Goal: Task Accomplishment & Management: Complete application form

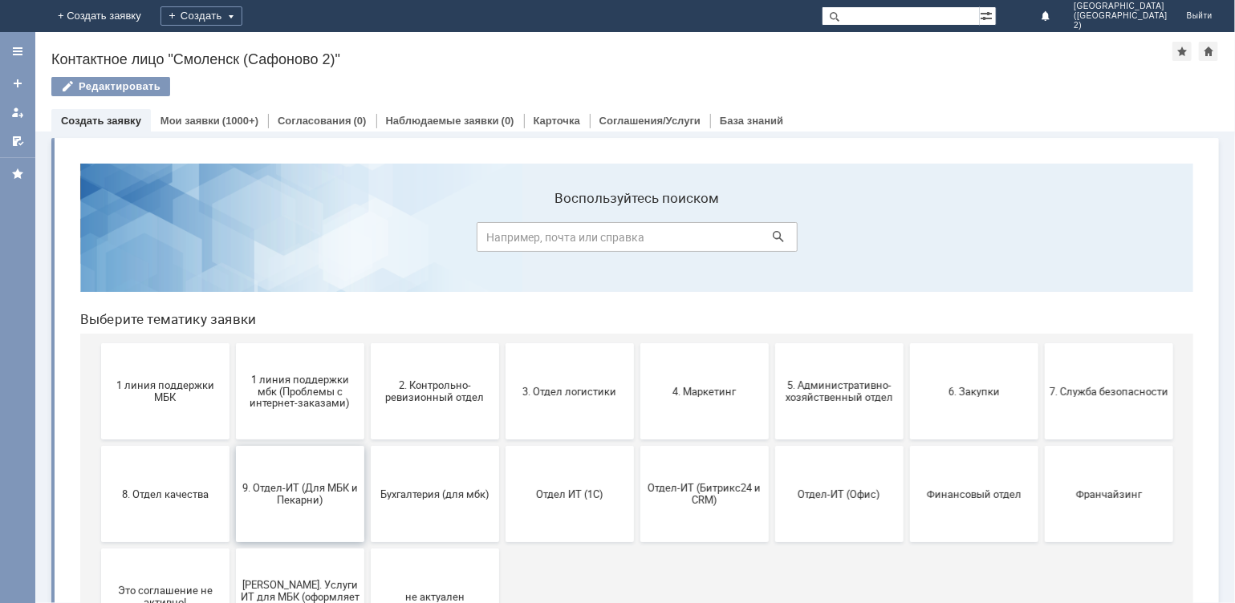
click at [310, 487] on span "9. Отдел-ИТ (Для МБК и Пекарни)" at bounding box center [299, 493] width 119 height 24
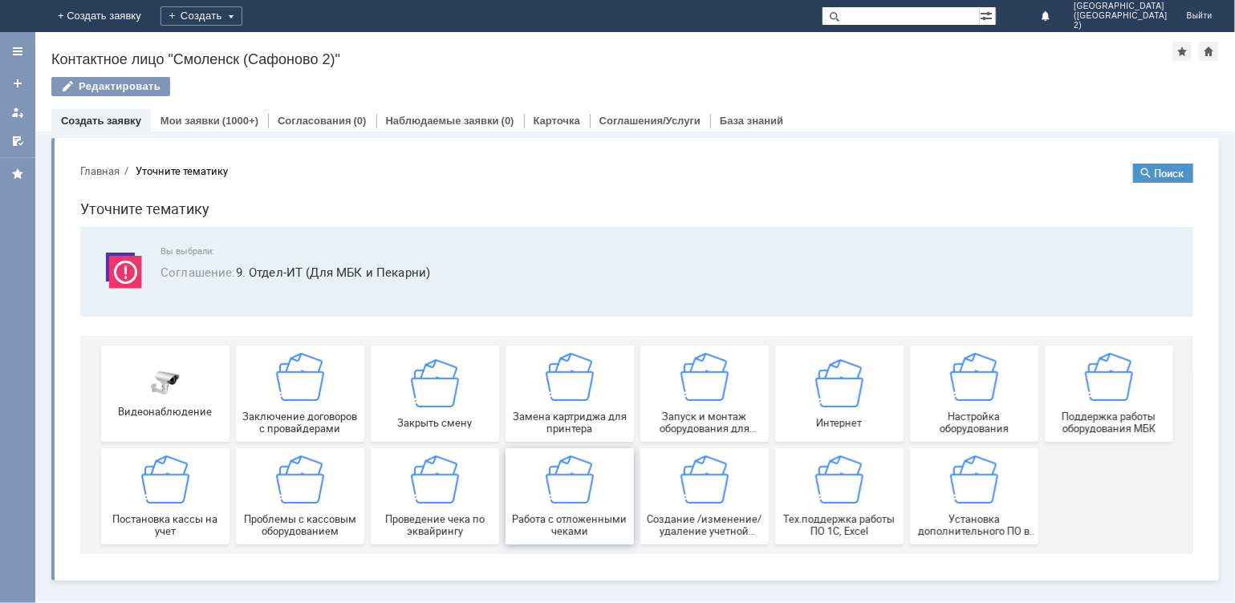
click at [553, 513] on span "Работа с отложенными чеками" at bounding box center [568, 525] width 119 height 24
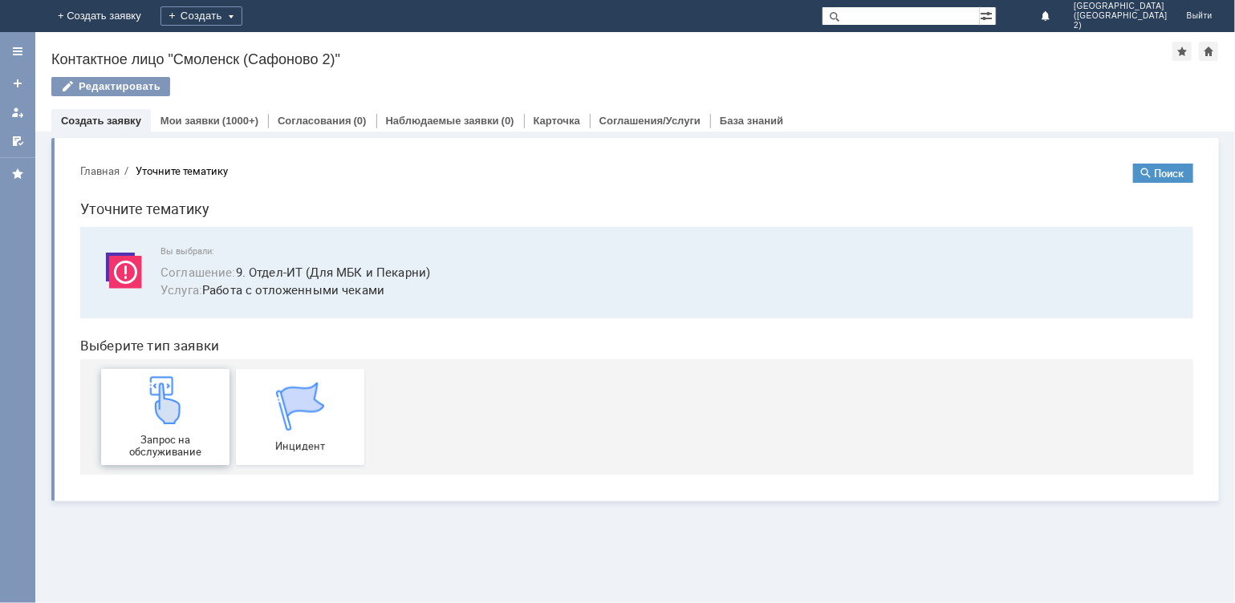
click at [162, 399] on img at bounding box center [164, 399] width 48 height 48
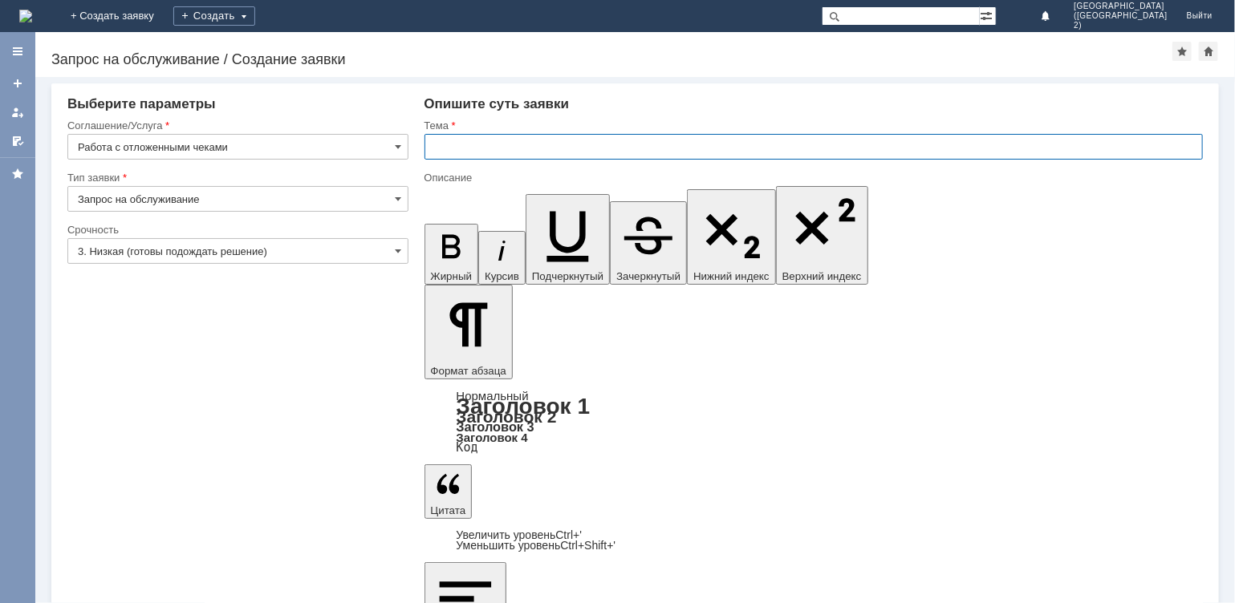
click at [485, 148] on input "text" at bounding box center [813, 147] width 779 height 26
type input "отмена чека"
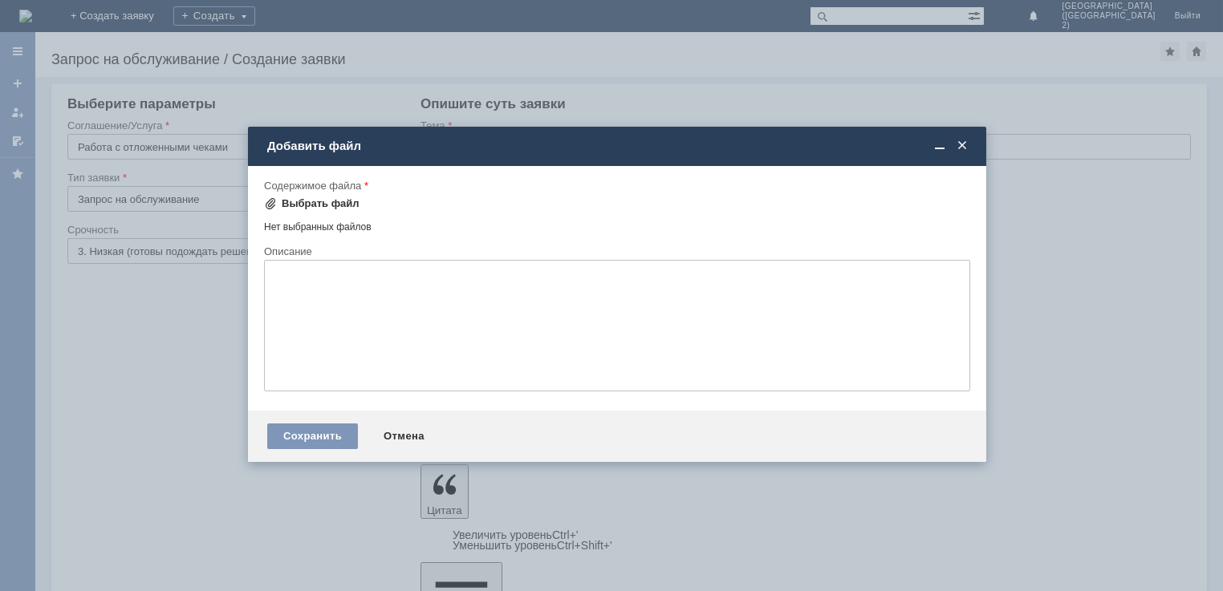
click at [315, 200] on div "Выбрать файл" at bounding box center [321, 203] width 78 height 13
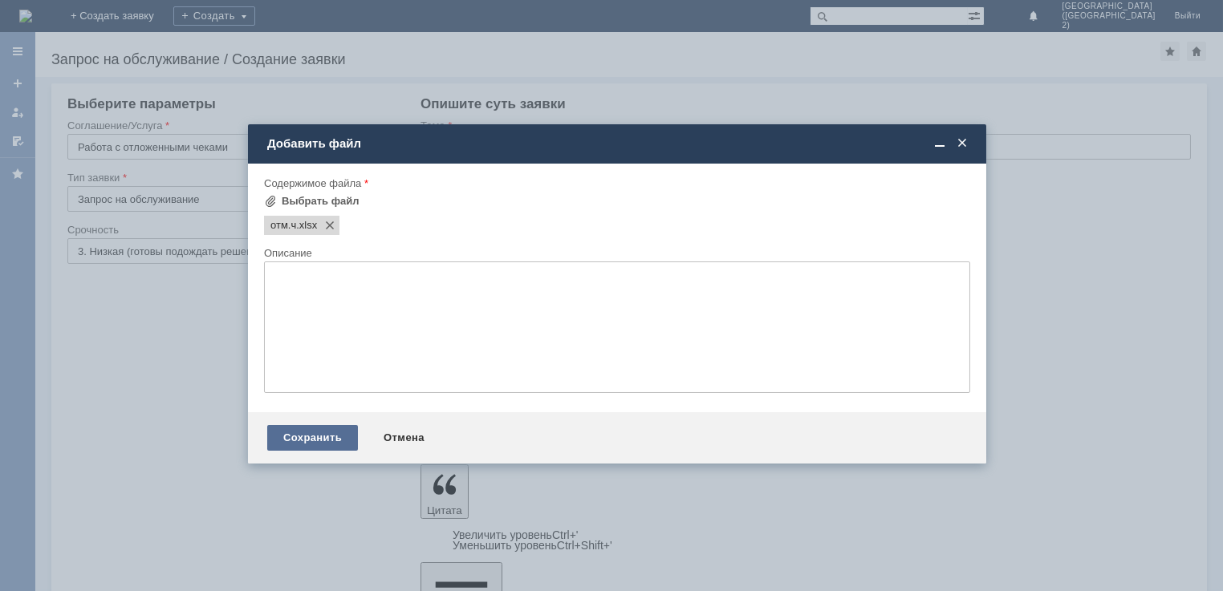
click at [299, 432] on div "Сохранить" at bounding box center [312, 438] width 91 height 26
